Goal: Find specific page/section: Find specific page/section

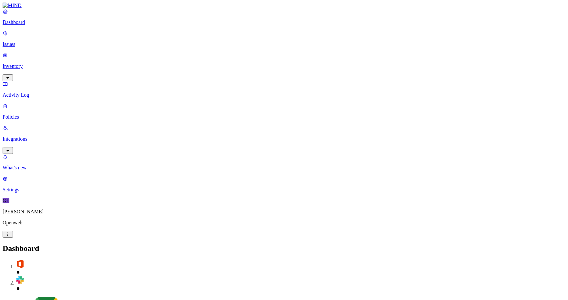
click at [31, 63] on p "Inventory" at bounding box center [284, 66] width 563 height 6
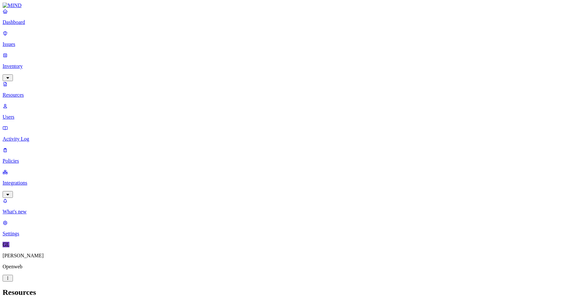
click at [60, 299] on input "text" at bounding box center [31, 306] width 57 height 7
type input "1IkmqlpZresY6GW0zTvxuQwm-CndZzJUz"
click at [60, 299] on input "1IkmqlpZresY6GW0zTvxuQwm-CndZzJUz" at bounding box center [31, 306] width 57 height 7
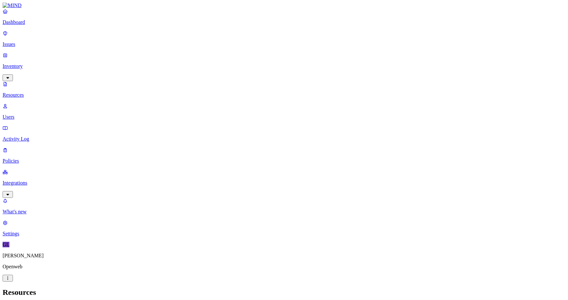
click at [60, 299] on input "1IkmqlpZresY6GW0zTvxuQwm-CndZzJUz" at bounding box center [31, 306] width 57 height 7
type input "1T0oLcY4H9tol5PkMUhZ2vr2nftxlY8B2Y9us16YbdiE"
